Goal: Check status: Check status

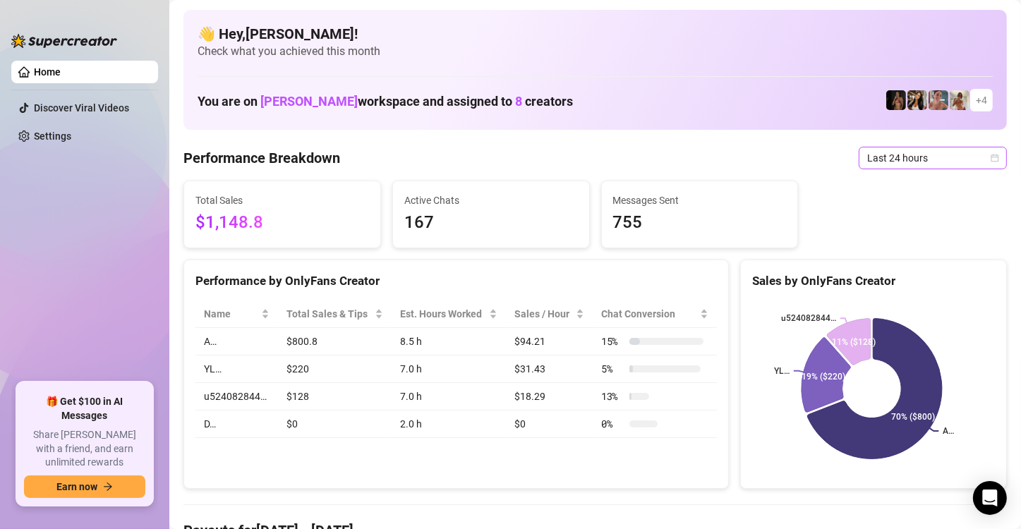
click at [991, 161] on icon "calendar" at bounding box center [995, 158] width 8 height 8
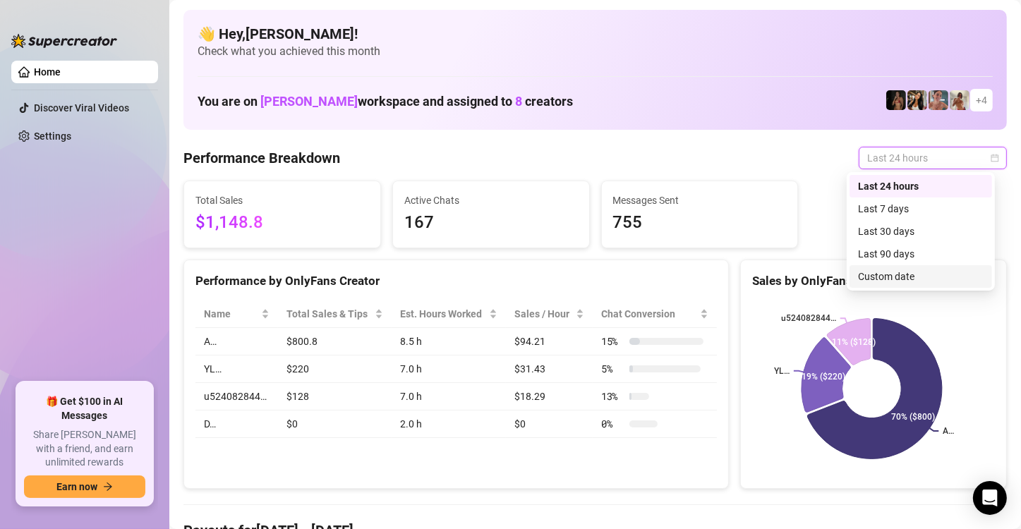
click at [931, 278] on div "Custom date" at bounding box center [921, 277] width 126 height 16
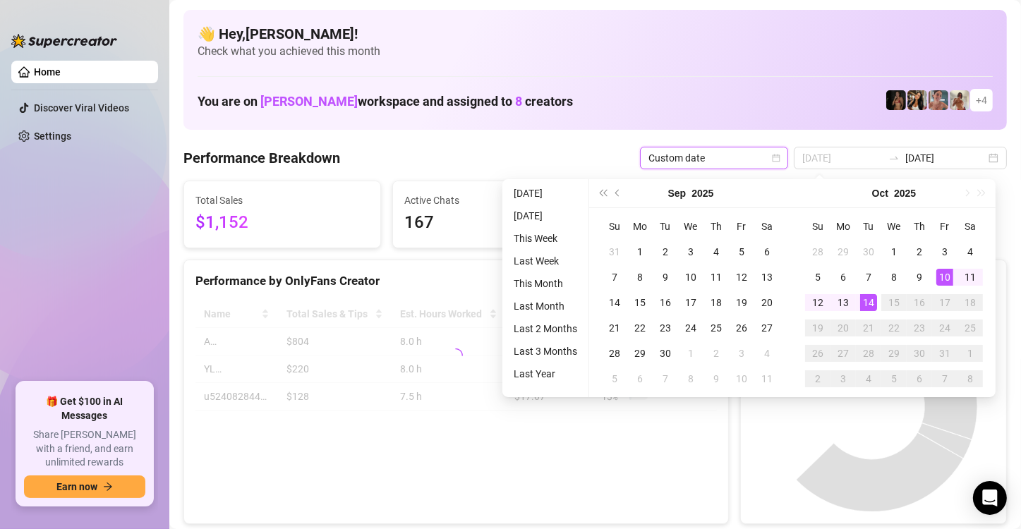
click at [872, 306] on div "14" at bounding box center [868, 302] width 17 height 17
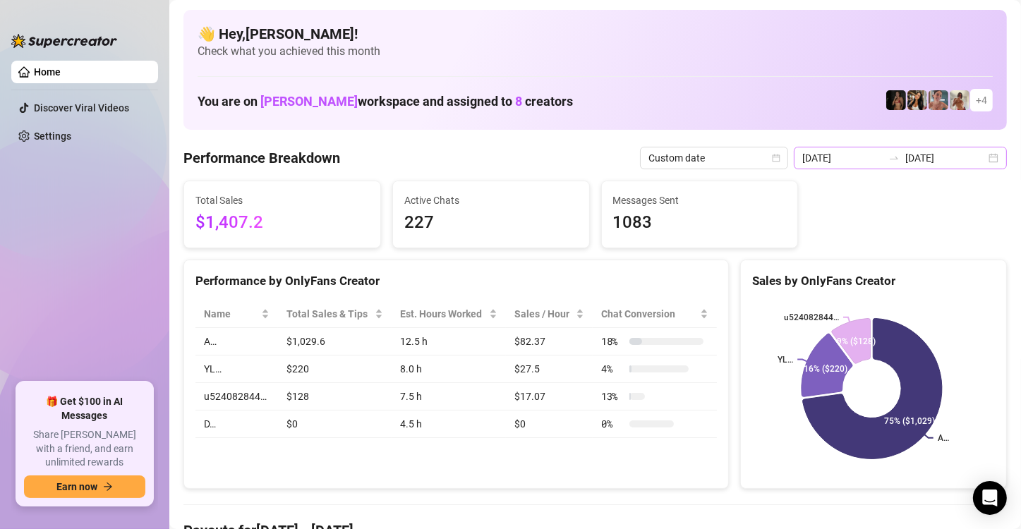
click at [984, 159] on div "[DATE] [DATE]" at bounding box center [900, 158] width 213 height 23
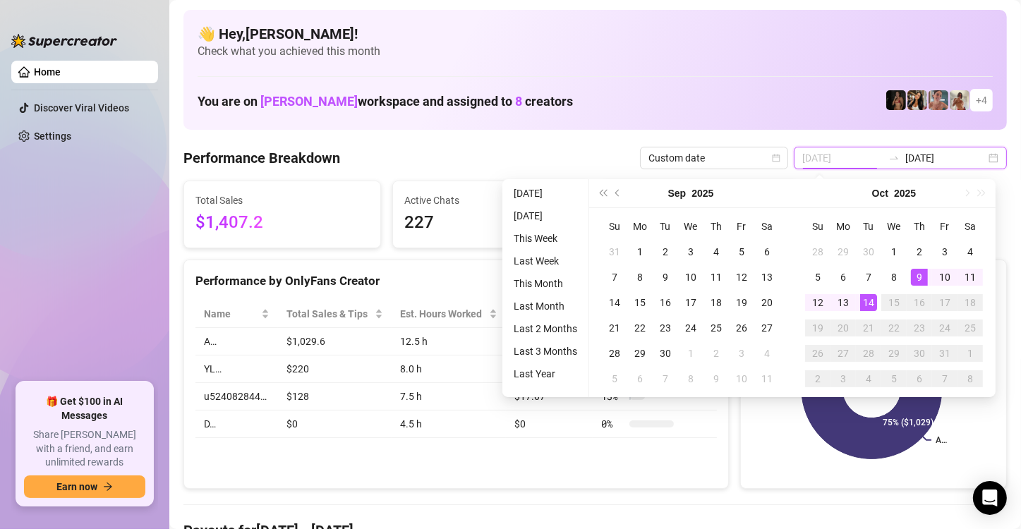
type input "[DATE]"
click at [872, 306] on div "14" at bounding box center [868, 302] width 17 height 17
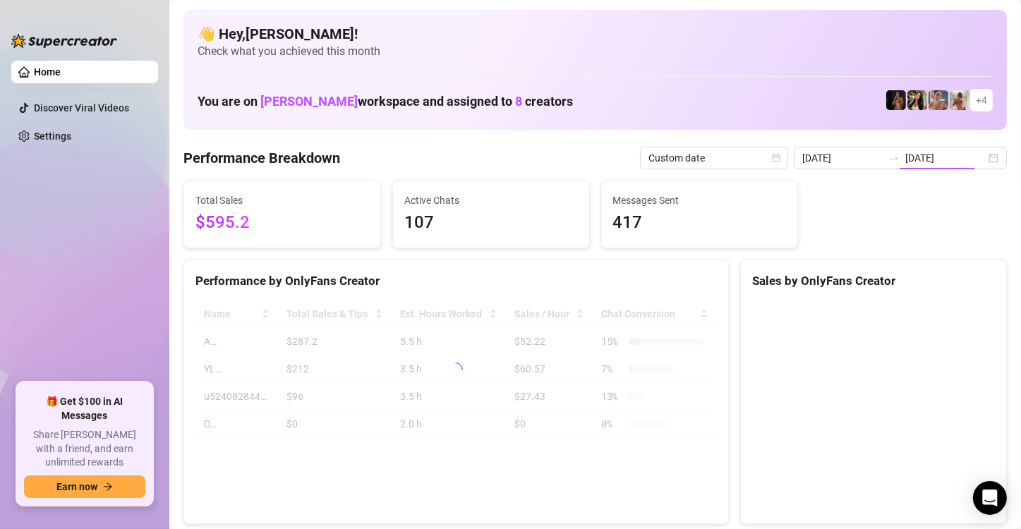
type input "[DATE]"
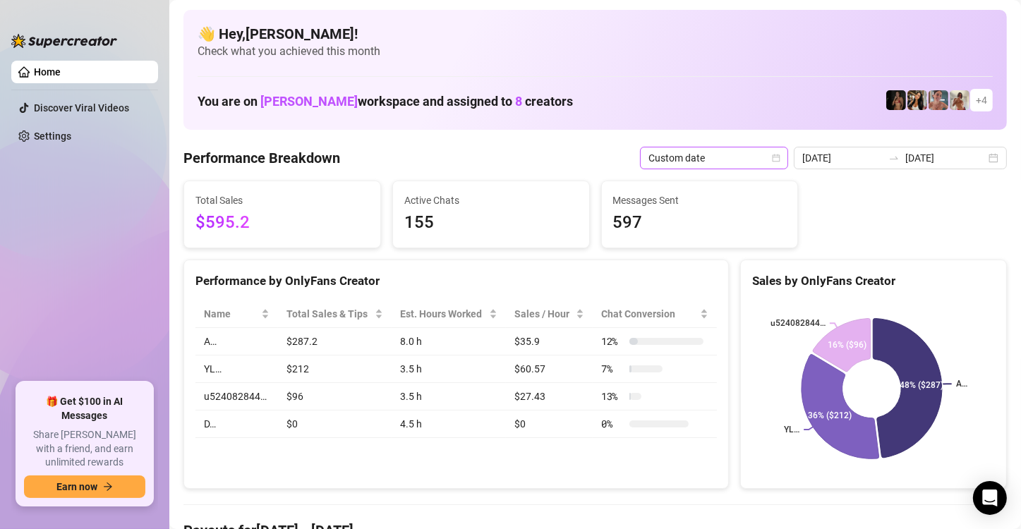
click at [777, 152] on span "Custom date" at bounding box center [714, 157] width 131 height 21
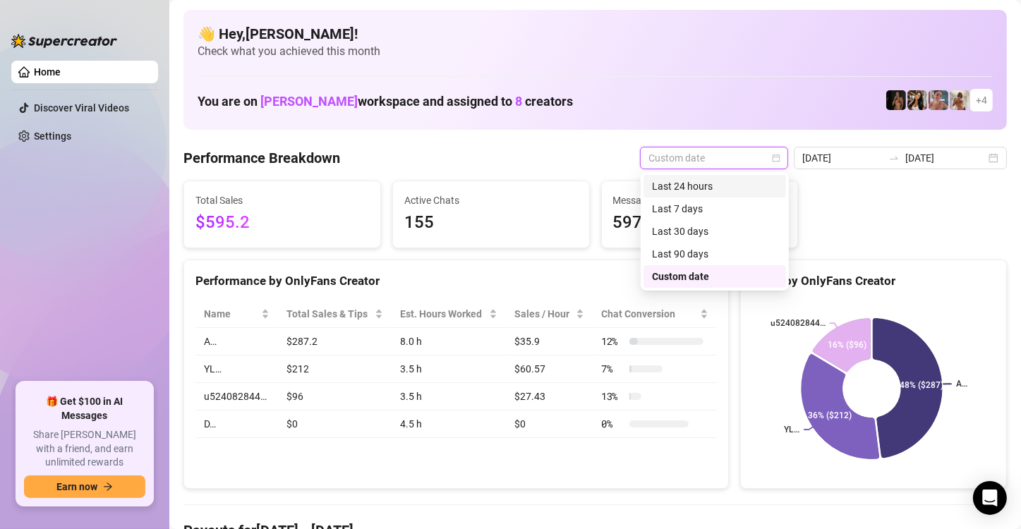
click at [756, 186] on div "Last 24 hours" at bounding box center [715, 187] width 126 height 16
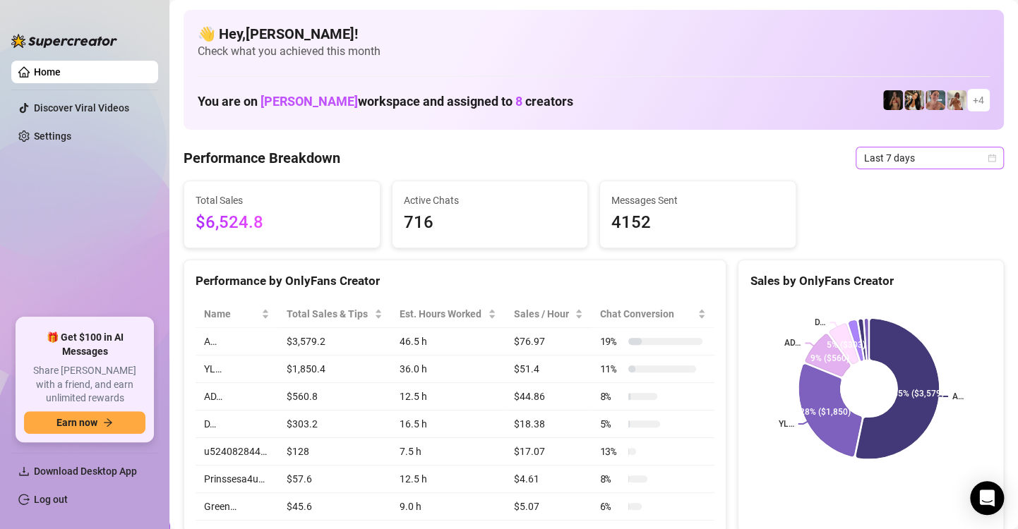
drag, startPoint x: 984, startPoint y: 155, endPoint x: 973, endPoint y: 161, distance: 12.6
click at [984, 155] on div "Last 7 days" at bounding box center [929, 158] width 148 height 23
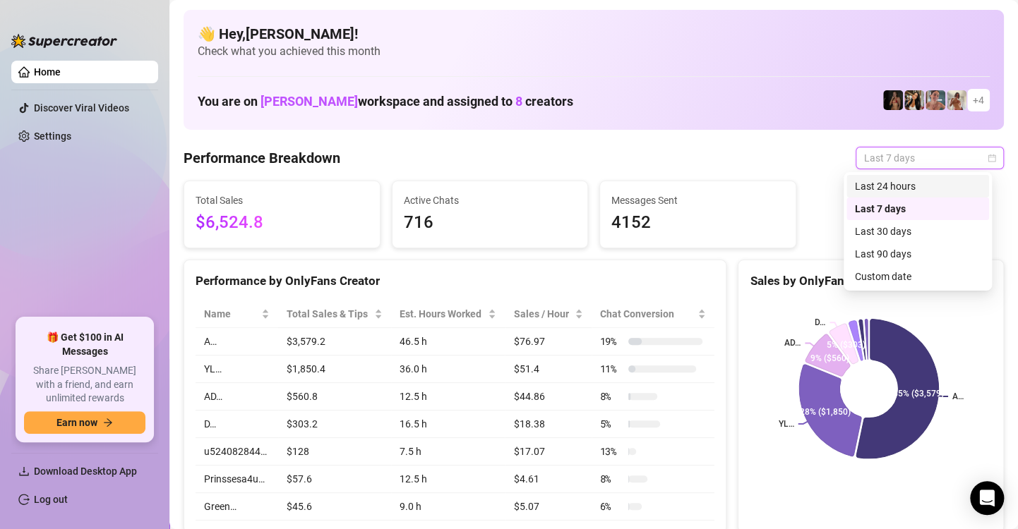
click at [943, 192] on div "Last 24 hours" at bounding box center [918, 187] width 126 height 16
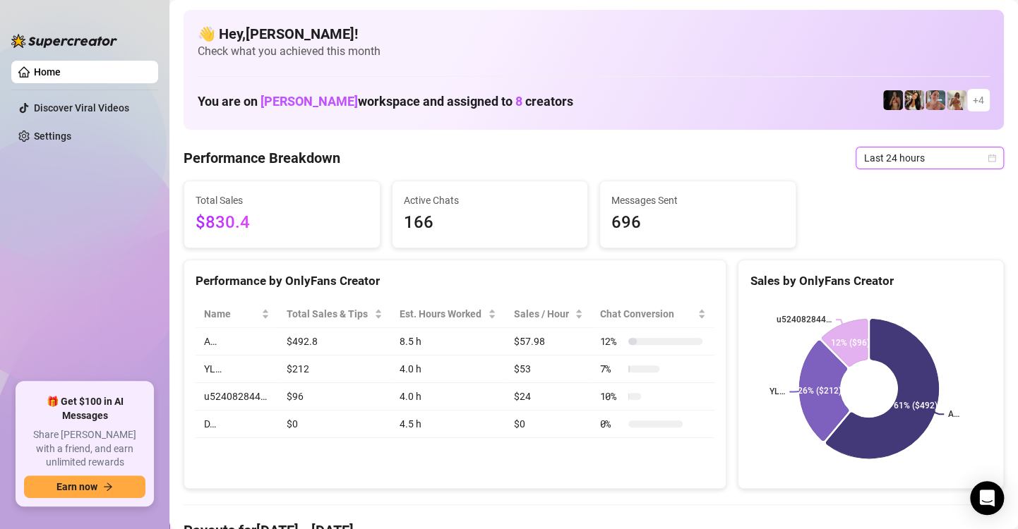
click at [987, 160] on icon "calendar" at bounding box center [991, 158] width 8 height 8
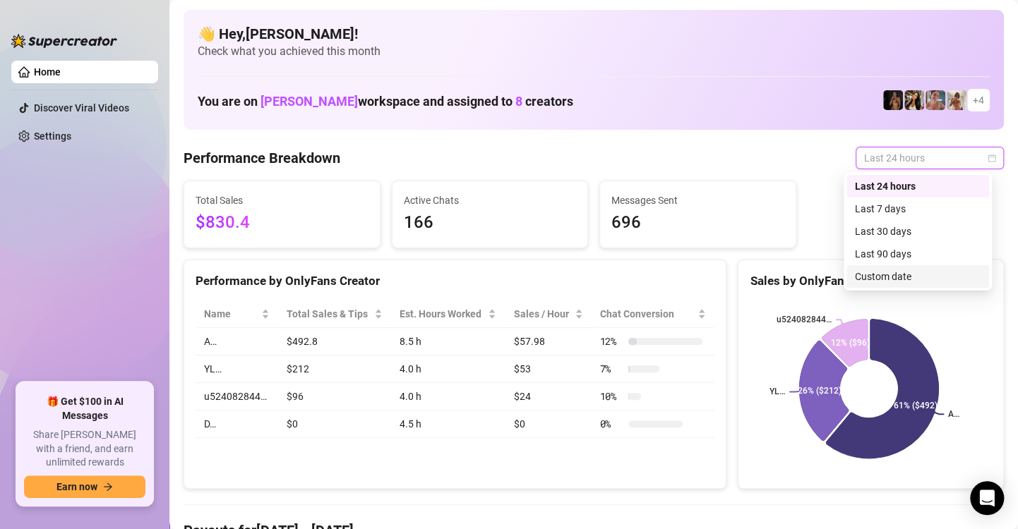
click at [965, 279] on div "Custom date" at bounding box center [918, 277] width 126 height 16
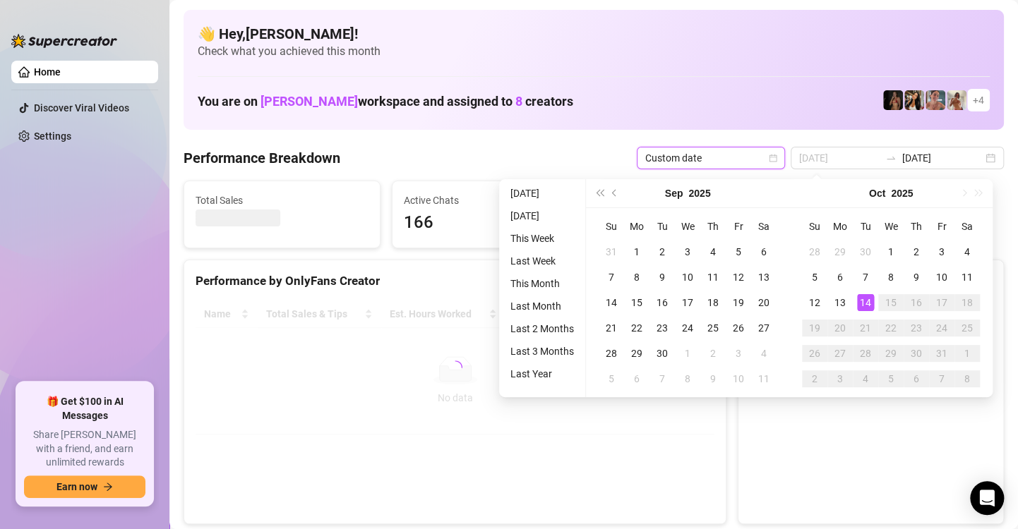
click at [861, 303] on div "14" at bounding box center [865, 302] width 17 height 17
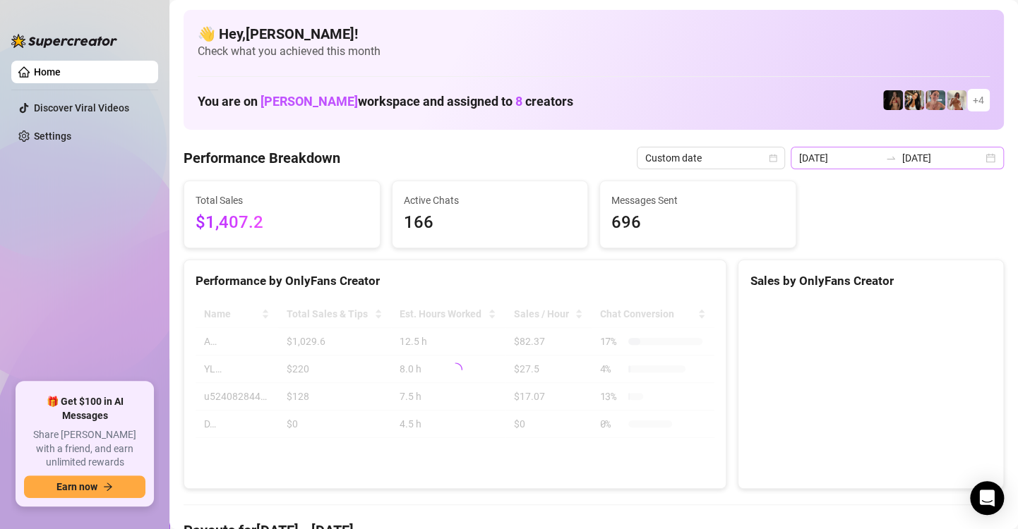
click at [982, 160] on div "[DATE] [DATE]" at bounding box center [896, 158] width 213 height 23
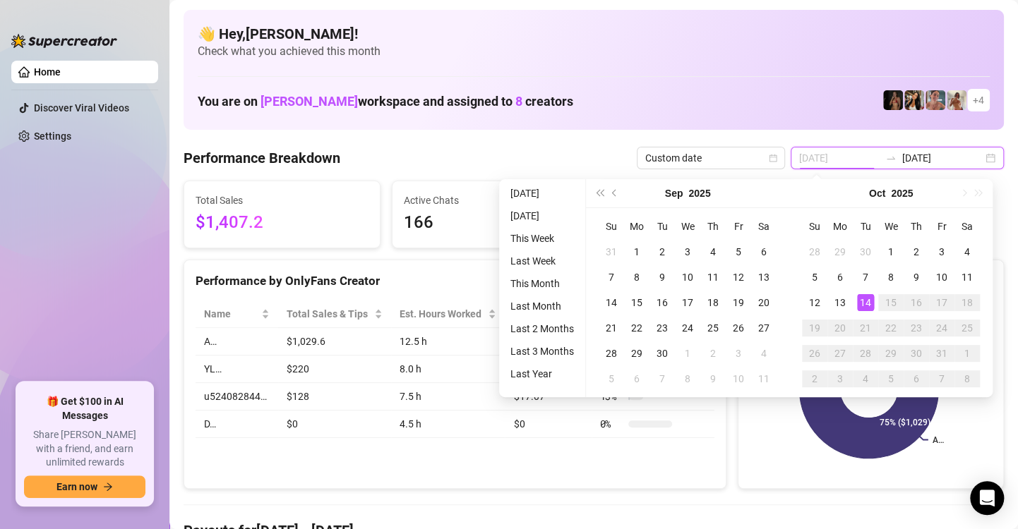
type input "[DATE]"
click at [866, 305] on div "14" at bounding box center [865, 302] width 17 height 17
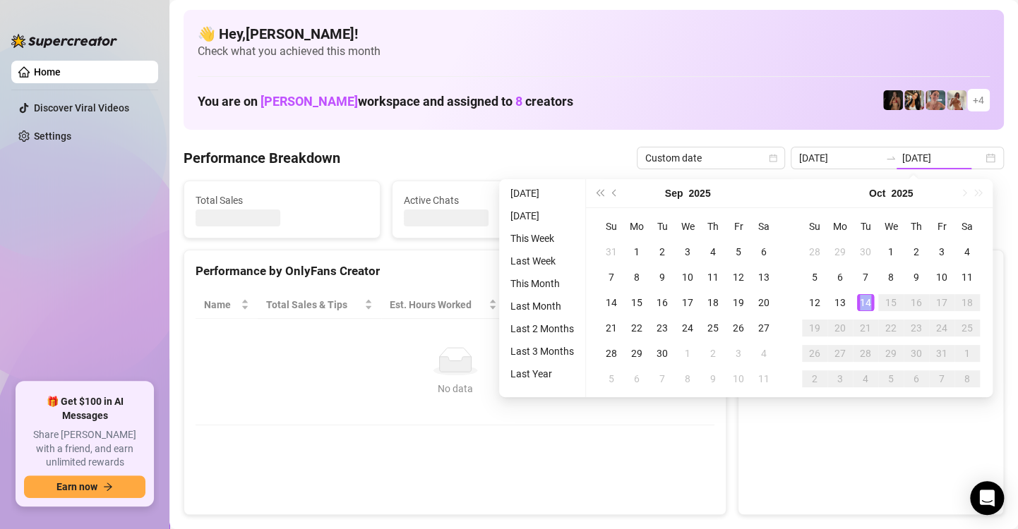
type input "[DATE]"
